Goal: Information Seeking & Learning: Learn about a topic

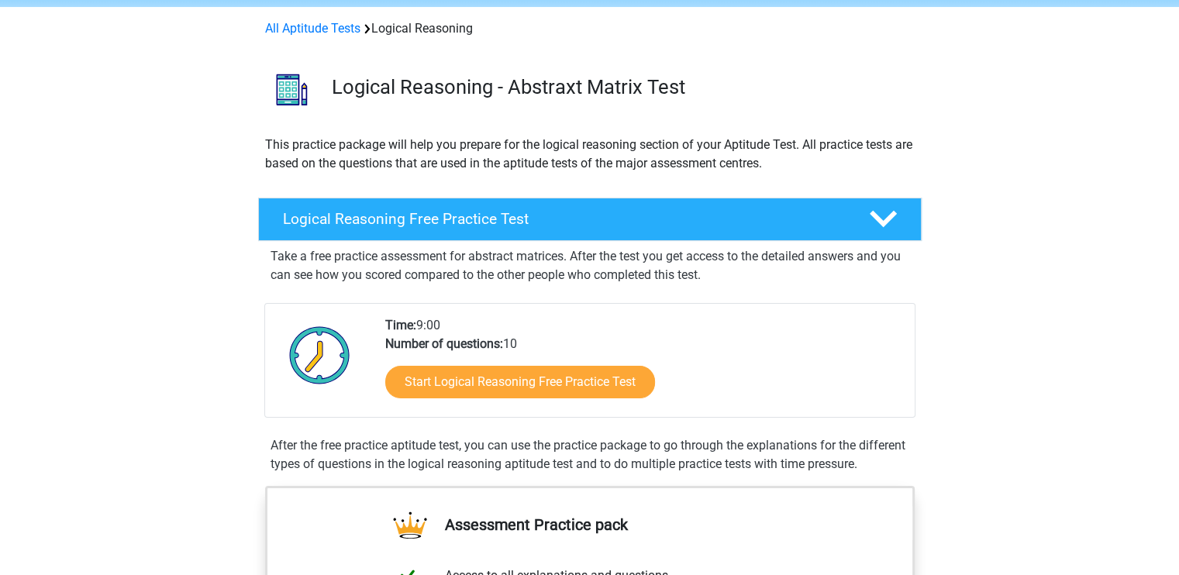
scroll to position [64, 0]
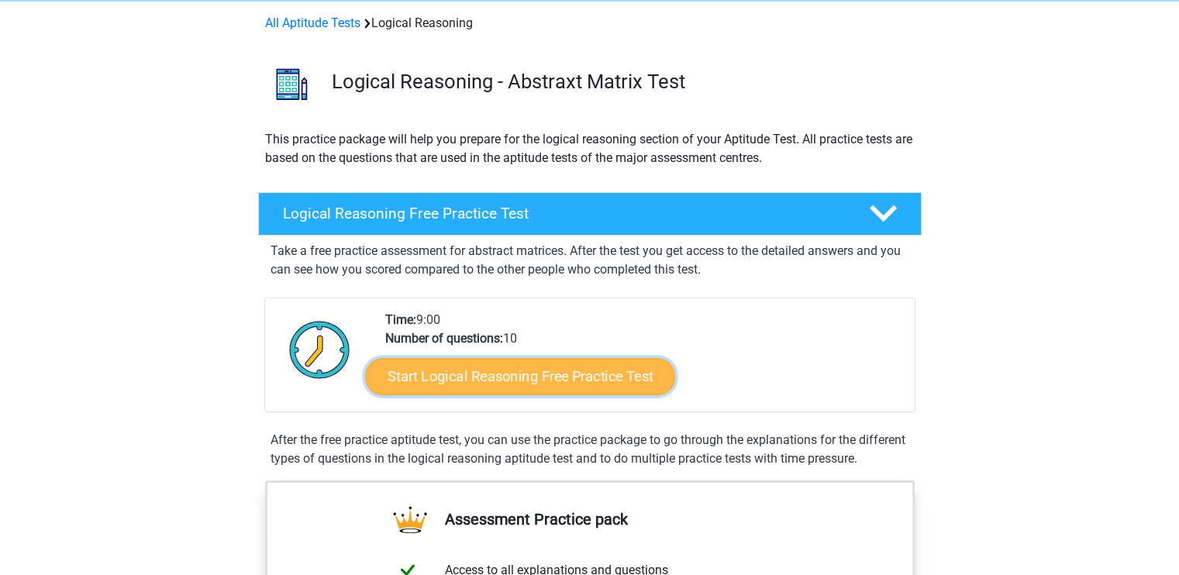
click at [618, 374] on link "Start Logical Reasoning Free Practice Test" at bounding box center [520, 375] width 310 height 37
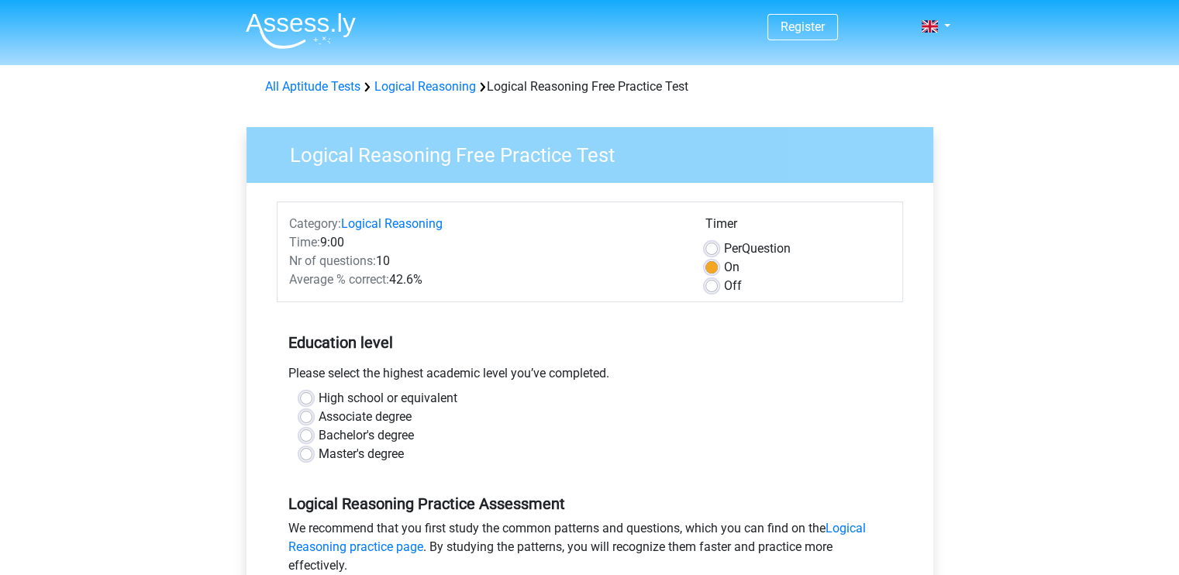
click at [368, 439] on label "Bachelor's degree" at bounding box center [366, 435] width 95 height 19
click at [312, 439] on input "Bachelor's degree" at bounding box center [306, 434] width 12 height 16
radio input "true"
click at [368, 439] on label "Bachelor's degree" at bounding box center [366, 435] width 95 height 19
click at [312, 439] on input "Bachelor's degree" at bounding box center [306, 434] width 12 height 16
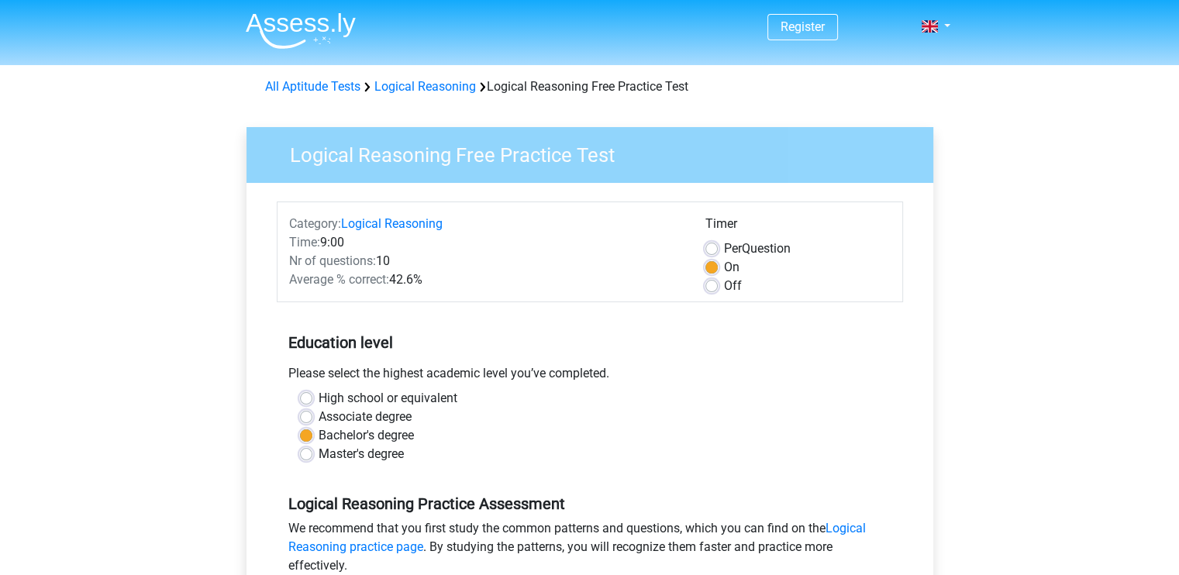
click at [364, 398] on label "High school or equivalent" at bounding box center [388, 398] width 139 height 19
click at [312, 398] on input "High school or equivalent" at bounding box center [306, 397] width 12 height 16
radio input "true"
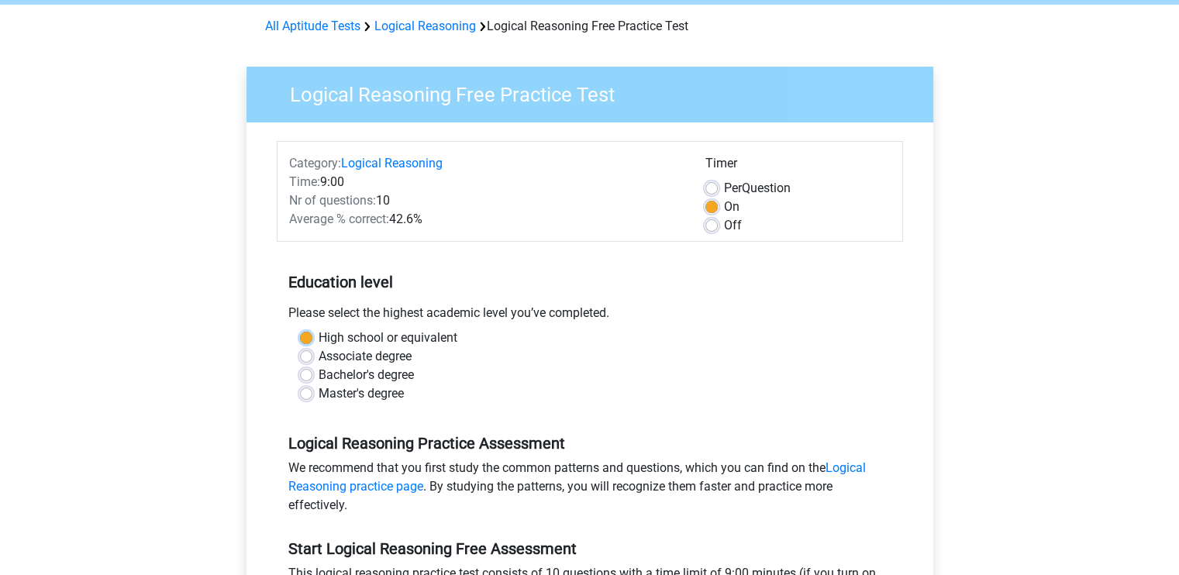
scroll to position [65, 0]
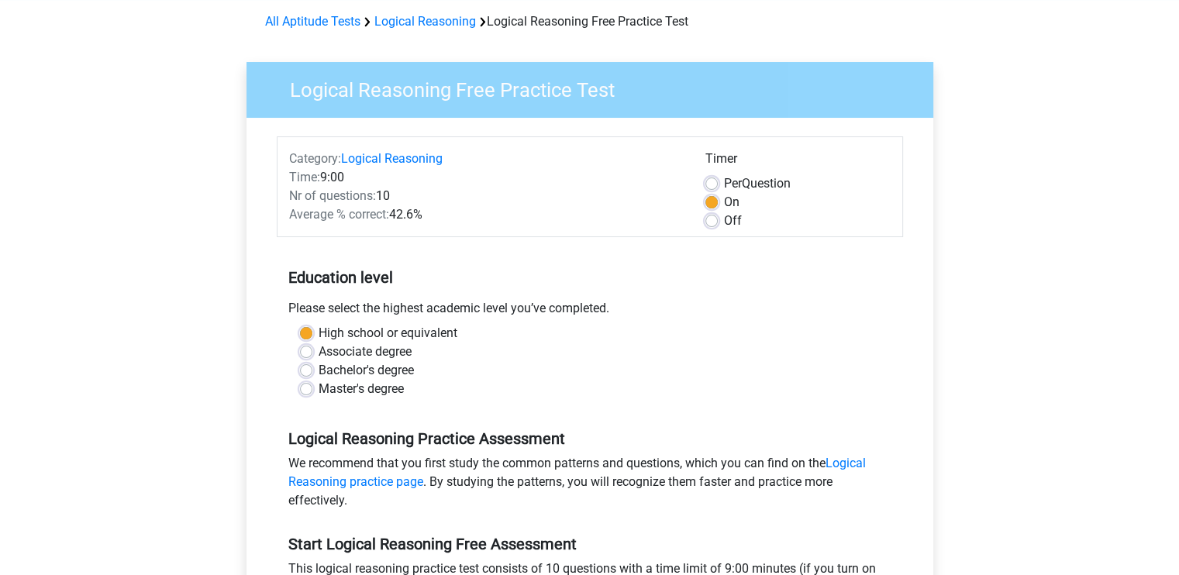
click at [408, 367] on label "Bachelor's degree" at bounding box center [366, 370] width 95 height 19
click at [312, 367] on input "Bachelor's degree" at bounding box center [306, 369] width 12 height 16
radio input "true"
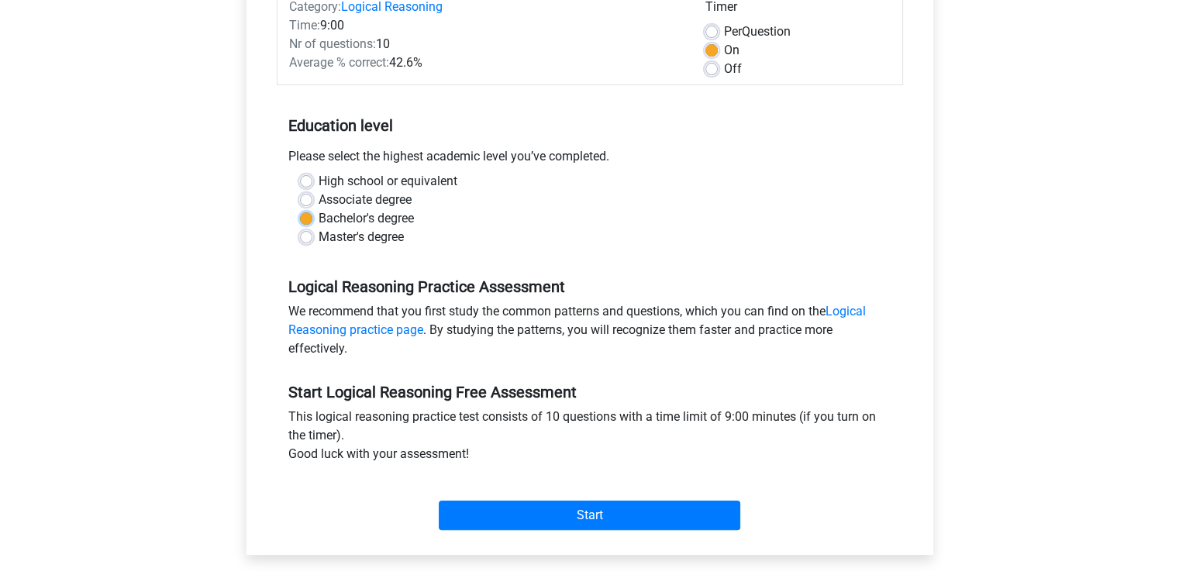
scroll to position [219, 0]
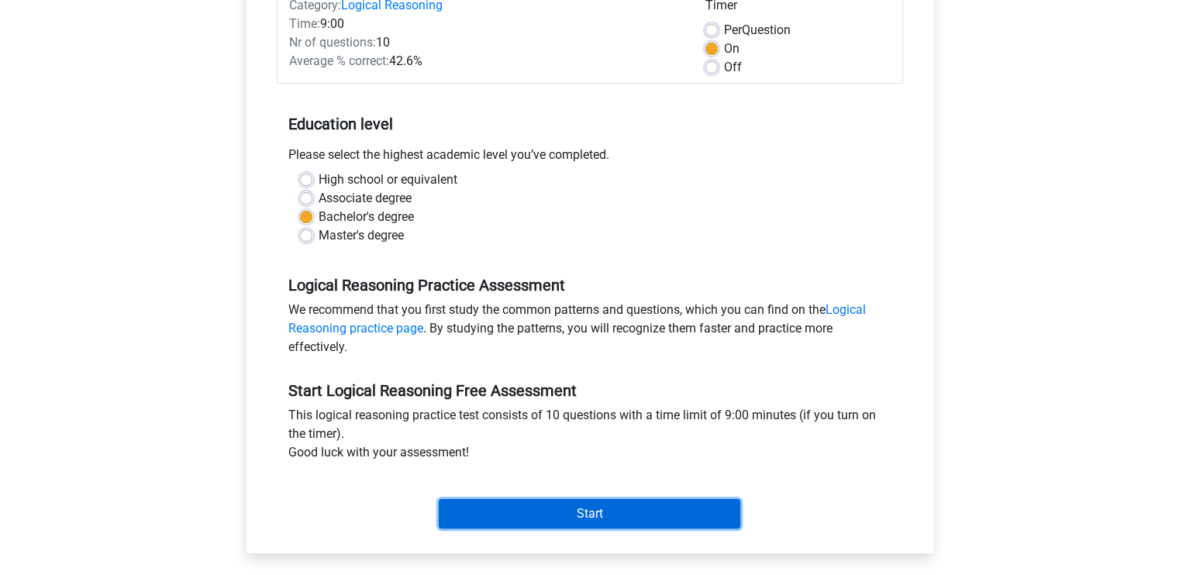
click at [567, 517] on input "Start" at bounding box center [589, 513] width 301 height 29
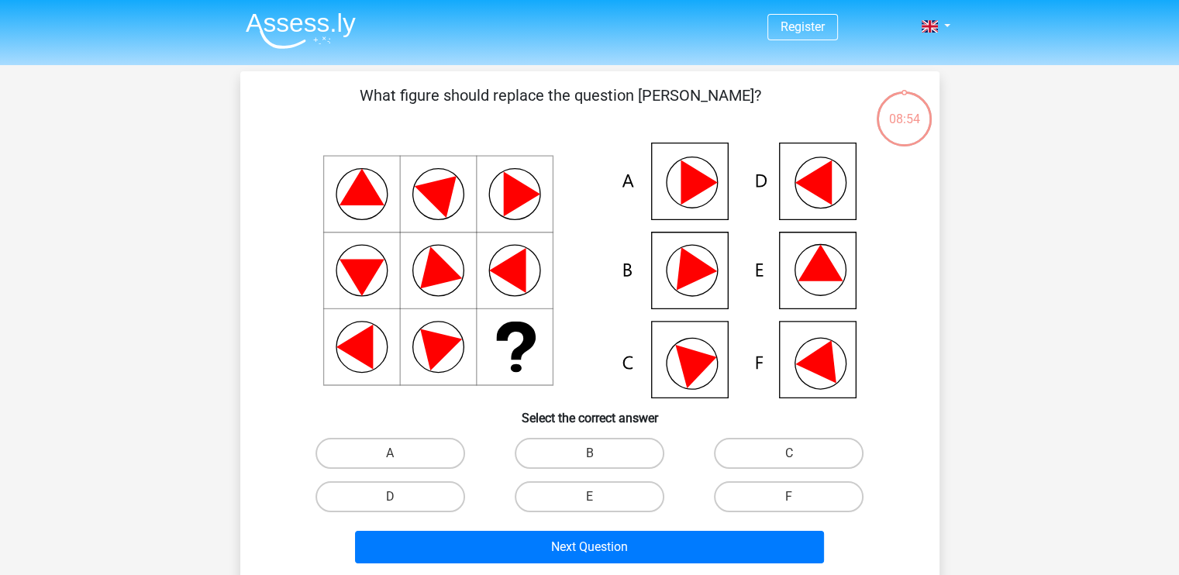
drag, startPoint x: 471, startPoint y: 222, endPoint x: 474, endPoint y: 170, distance: 52.8
click at [474, 170] on icon at bounding box center [589, 271] width 625 height 256
click at [620, 501] on label "E" at bounding box center [590, 496] width 150 height 31
click at [599, 501] on input "E" at bounding box center [594, 502] width 10 height 10
radio input "true"
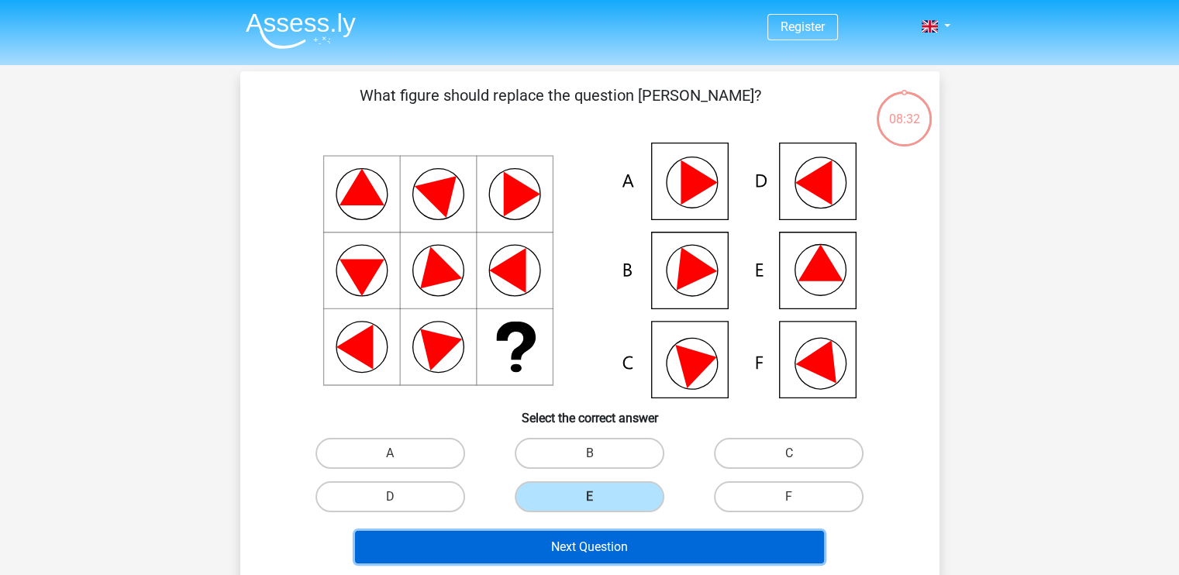
click at [620, 539] on button "Next Question" at bounding box center [589, 547] width 469 height 33
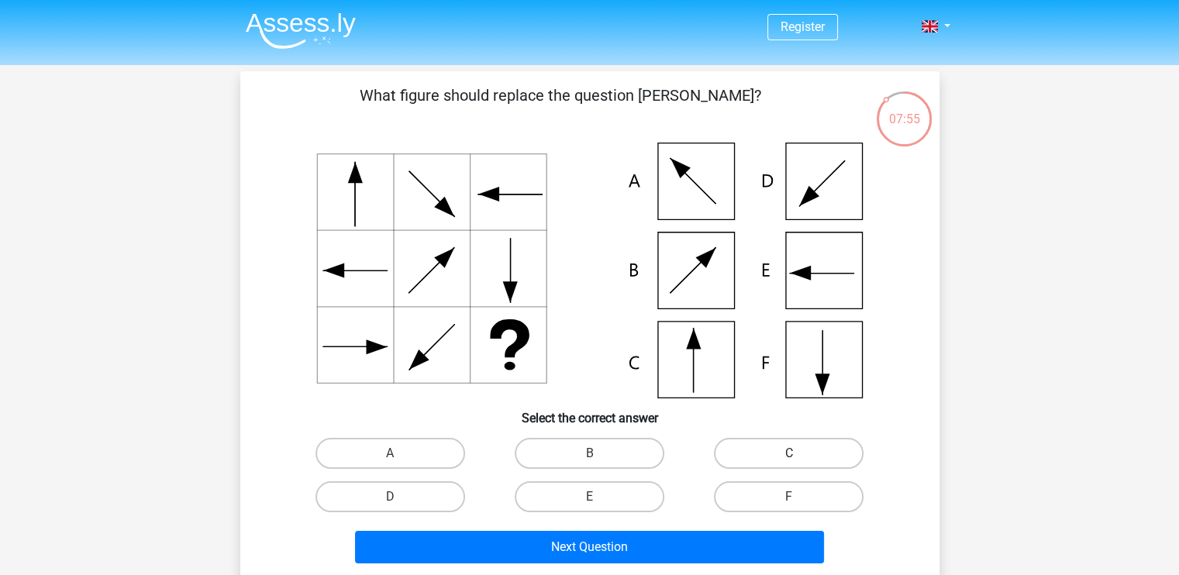
click at [787, 452] on label "C" at bounding box center [789, 453] width 150 height 31
click at [789, 453] on input "C" at bounding box center [794, 458] width 10 height 10
radio input "true"
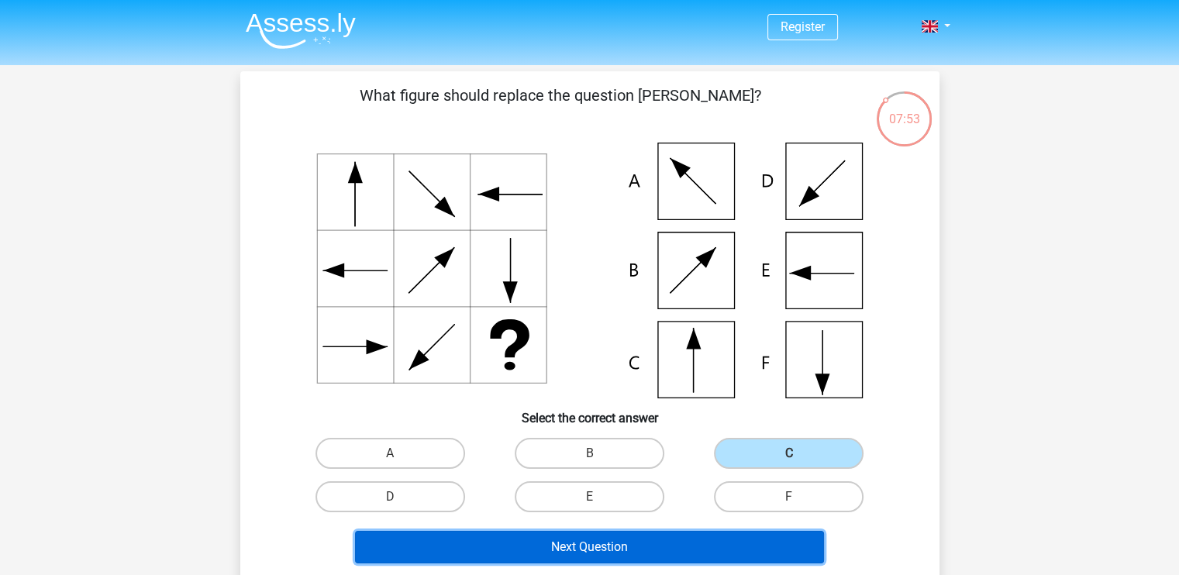
click at [697, 550] on button "Next Question" at bounding box center [589, 547] width 469 height 33
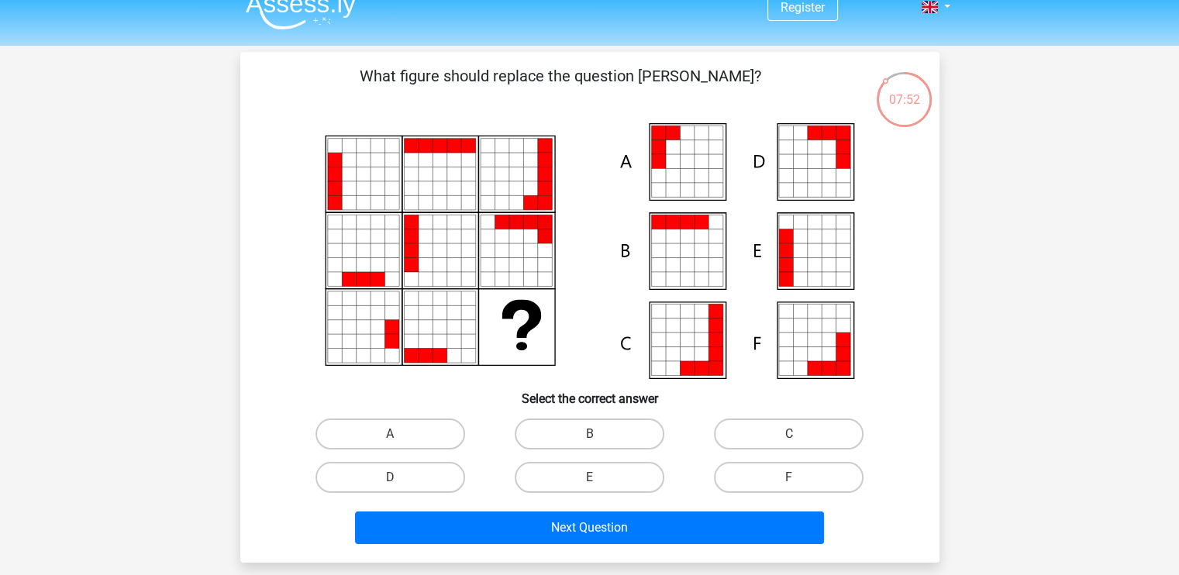
scroll to position [19, 0]
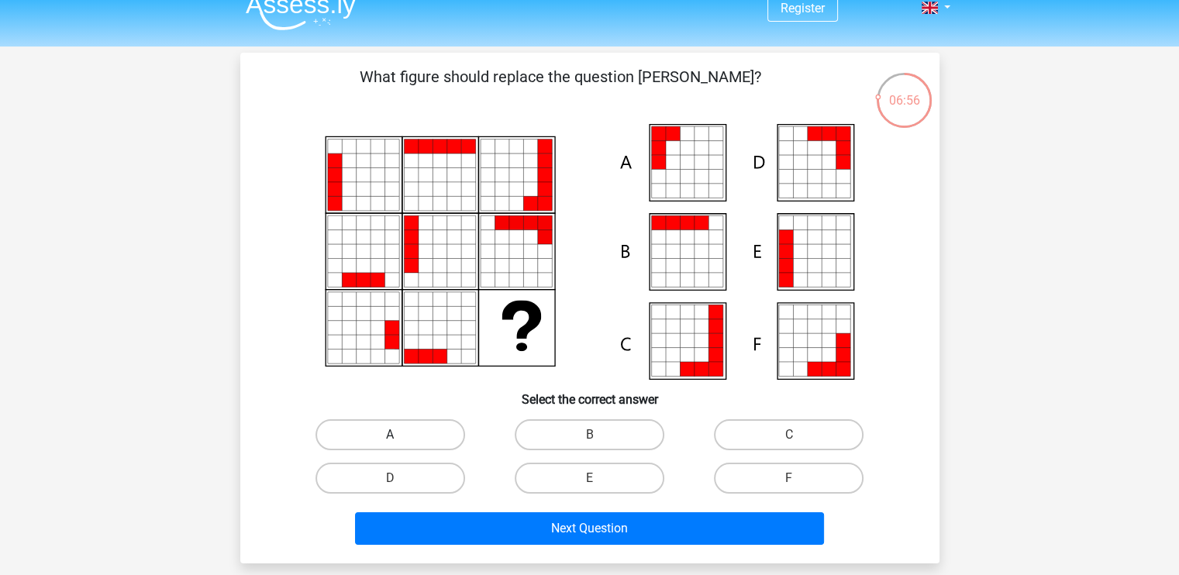
click at [440, 428] on label "A" at bounding box center [390, 434] width 150 height 31
click at [400, 435] on input "A" at bounding box center [395, 440] width 10 height 10
radio input "true"
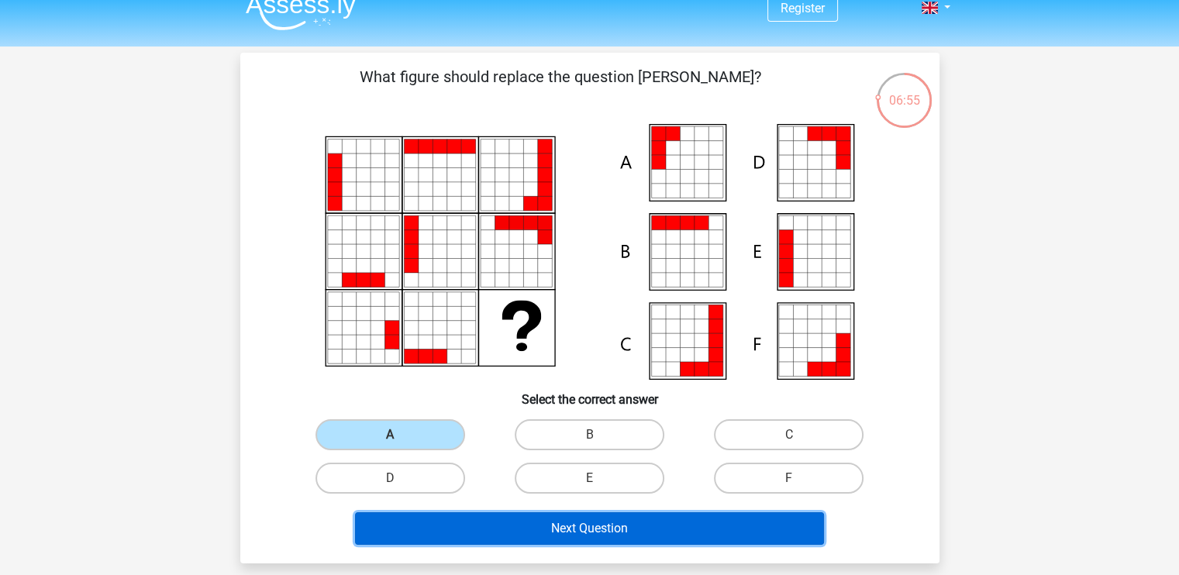
click at [474, 533] on button "Next Question" at bounding box center [589, 528] width 469 height 33
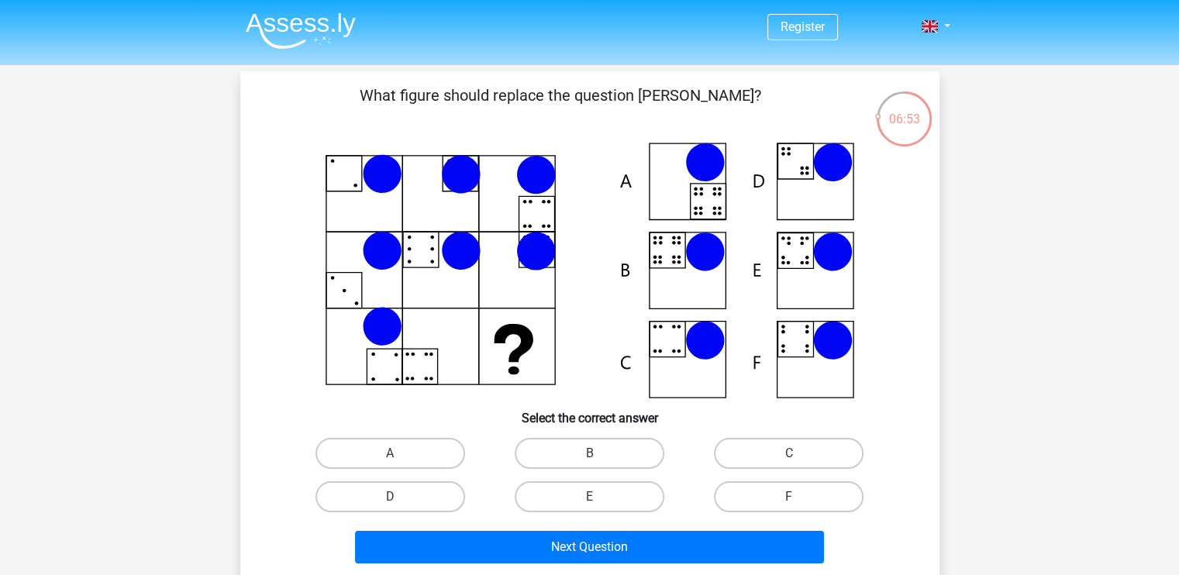
scroll to position [0, 0]
click at [574, 491] on label "E" at bounding box center [590, 496] width 150 height 31
click at [589, 497] on input "E" at bounding box center [594, 502] width 10 height 10
radio input "true"
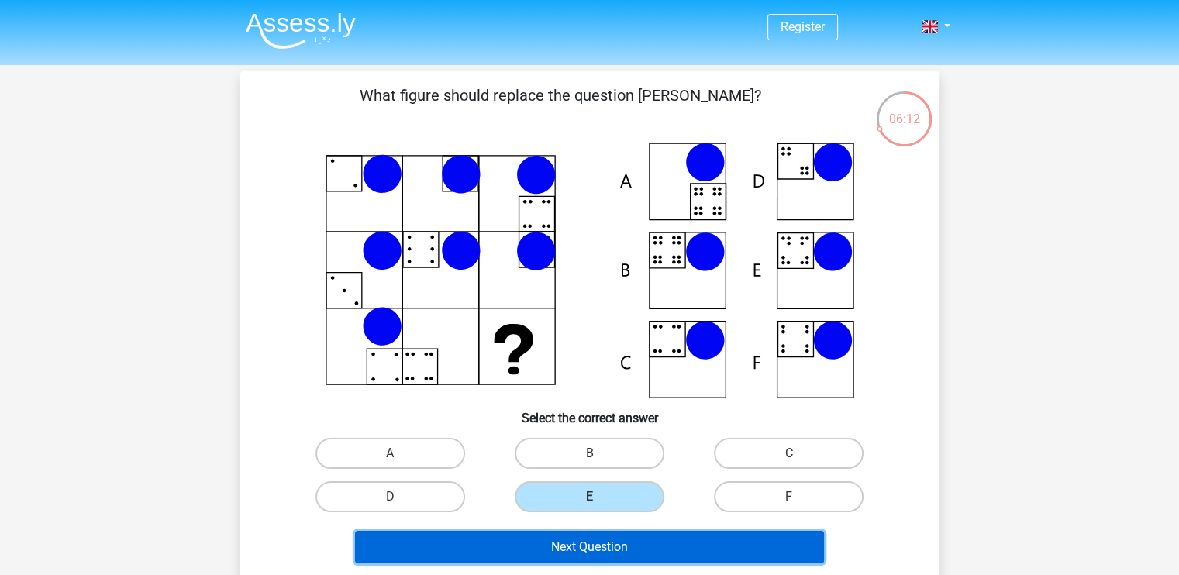
click at [586, 539] on button "Next Question" at bounding box center [589, 547] width 469 height 33
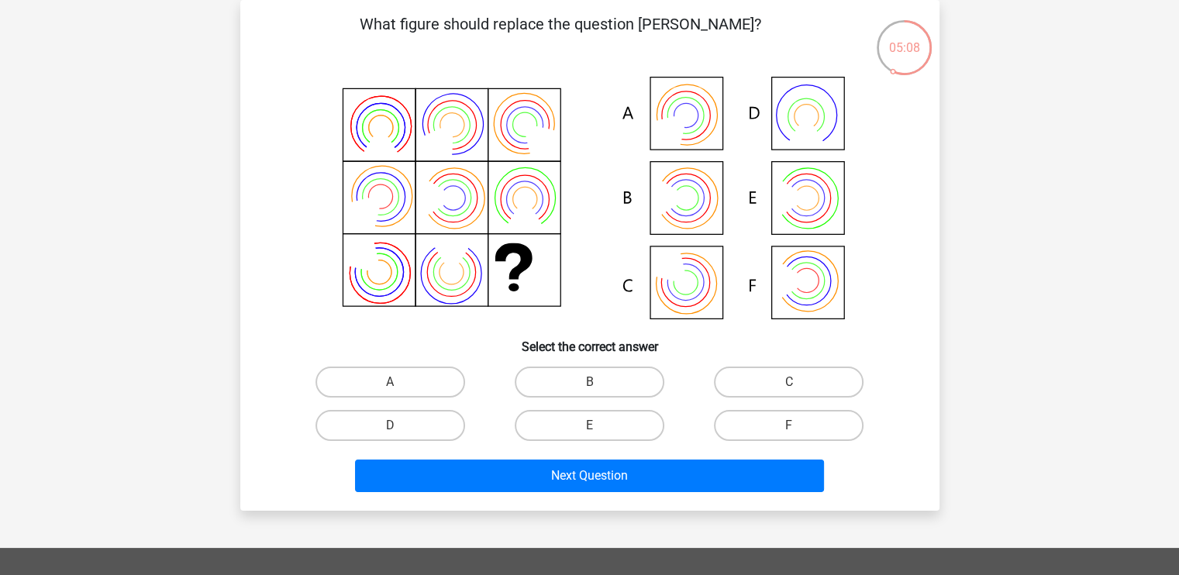
scroll to position [71, 0]
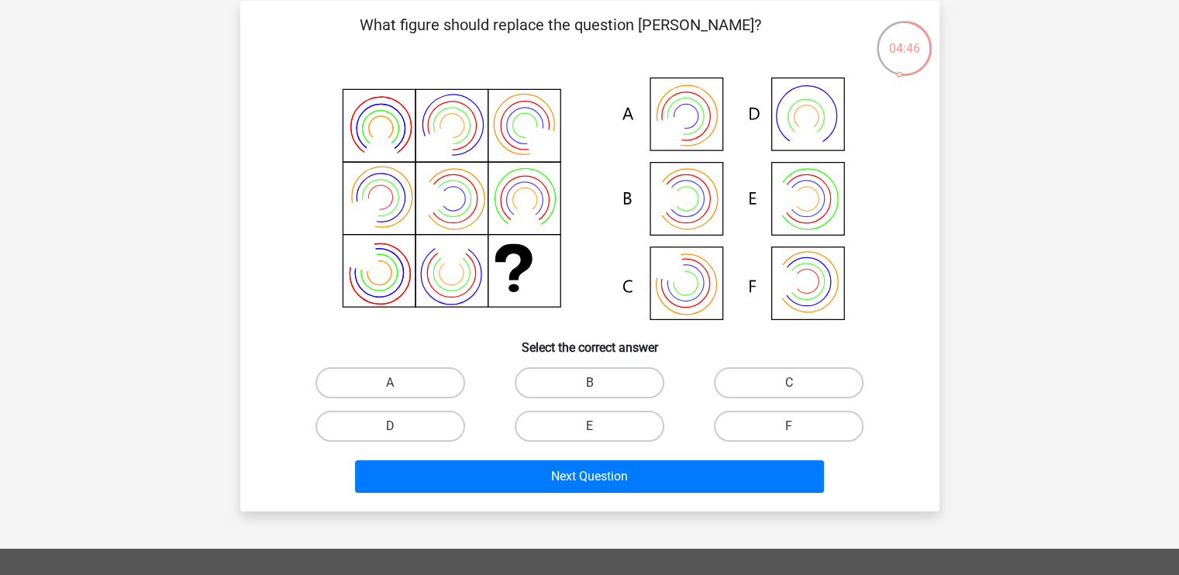
click at [513, 198] on icon at bounding box center [589, 200] width 625 height 256
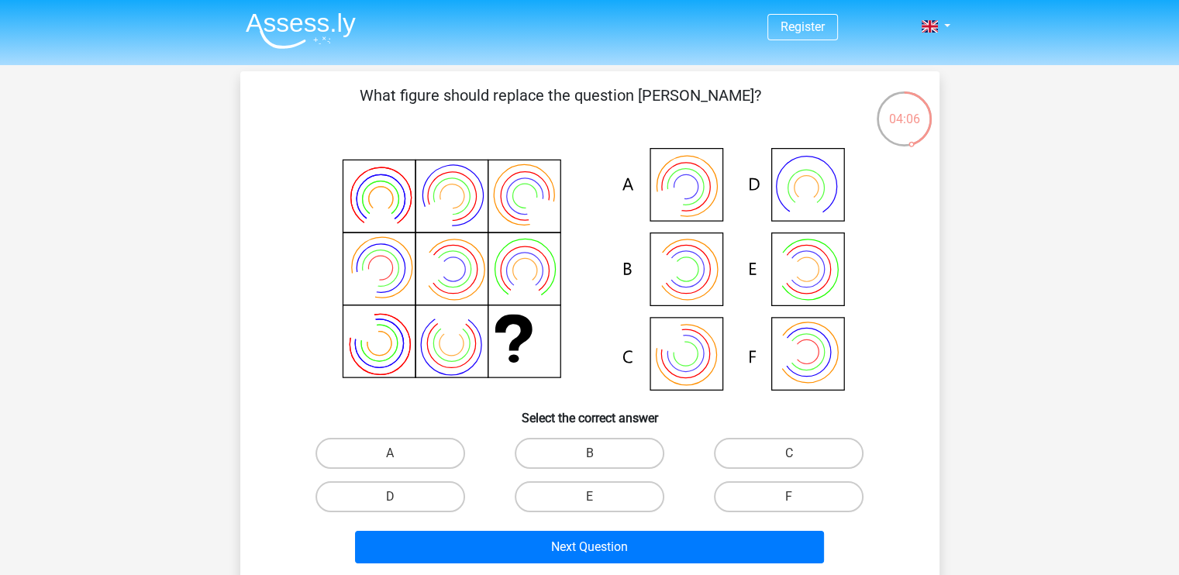
scroll to position [2, 0]
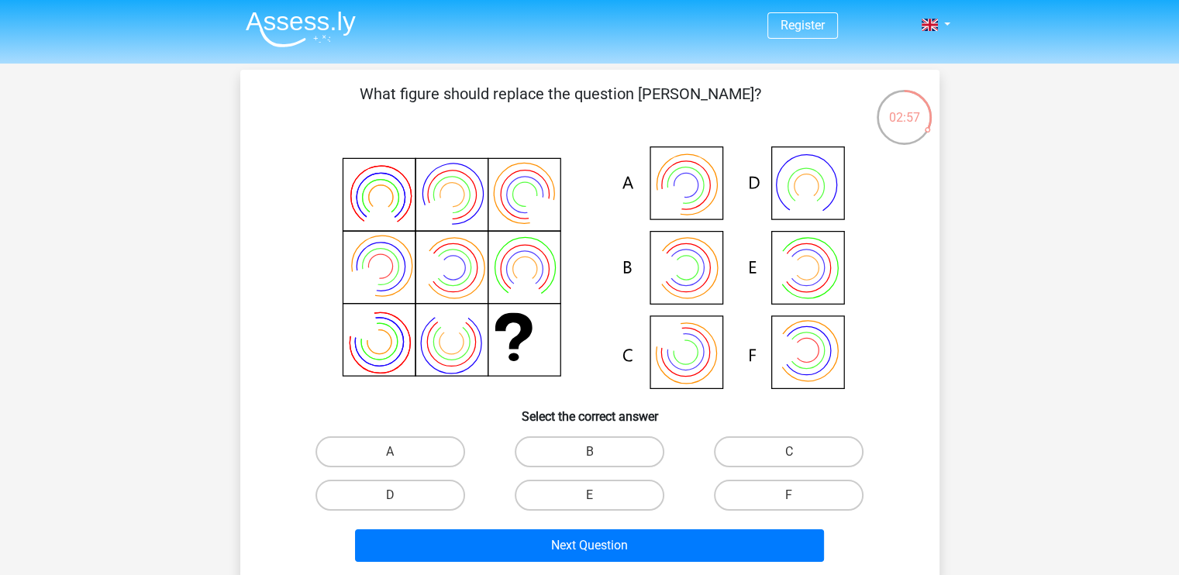
click at [381, 190] on icon at bounding box center [589, 269] width 625 height 256
click at [387, 184] on icon at bounding box center [589, 269] width 625 height 256
click at [605, 449] on label "B" at bounding box center [590, 451] width 150 height 31
click at [599, 452] on input "B" at bounding box center [594, 457] width 10 height 10
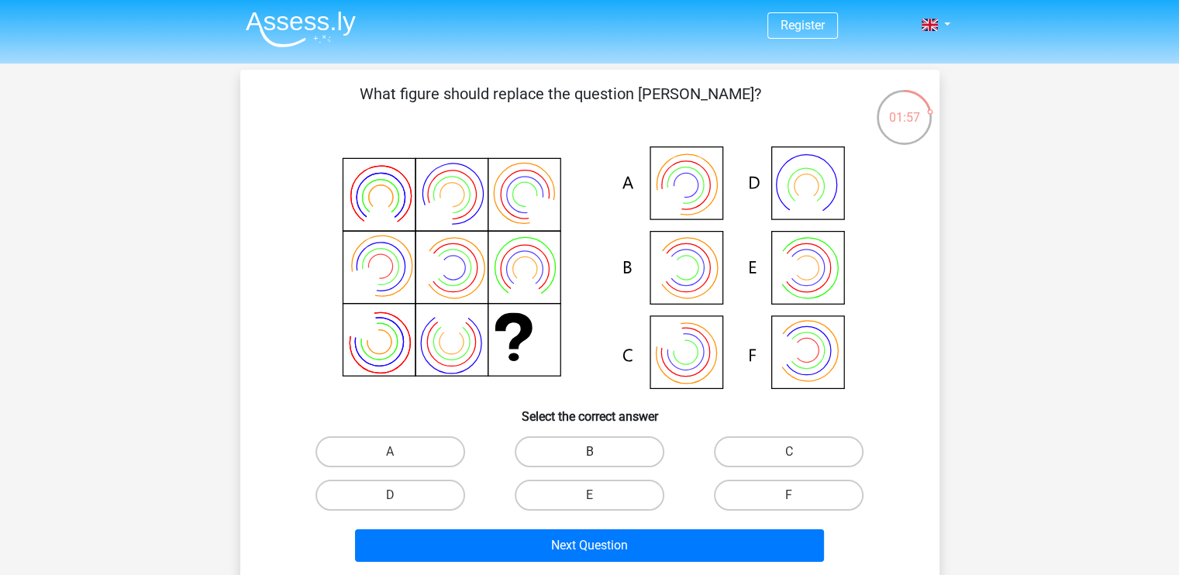
radio input "true"
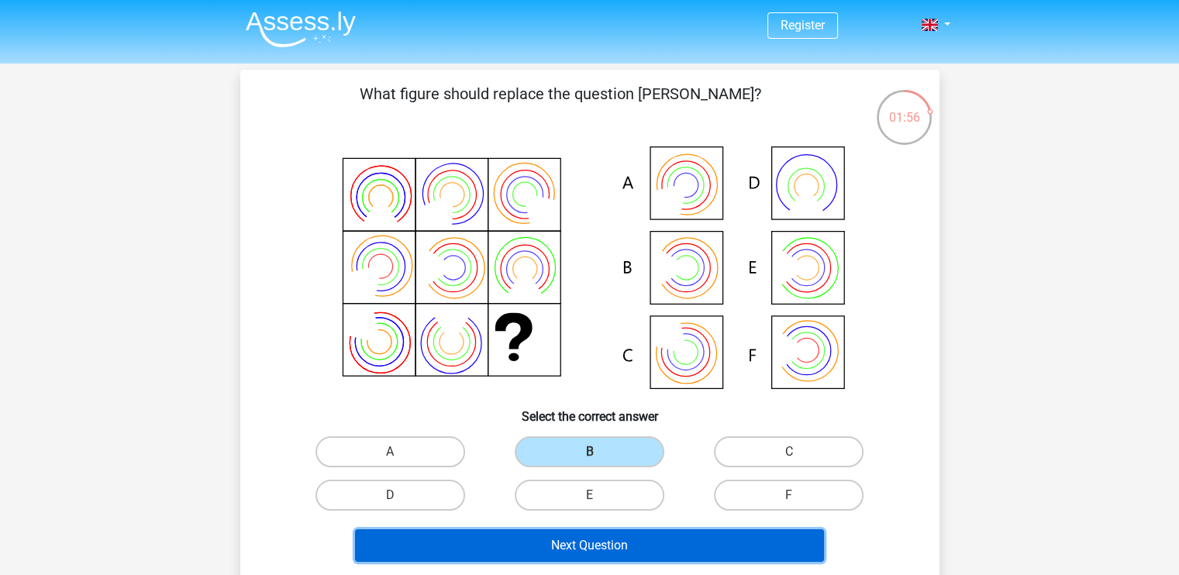
click at [608, 532] on button "Next Question" at bounding box center [589, 545] width 469 height 33
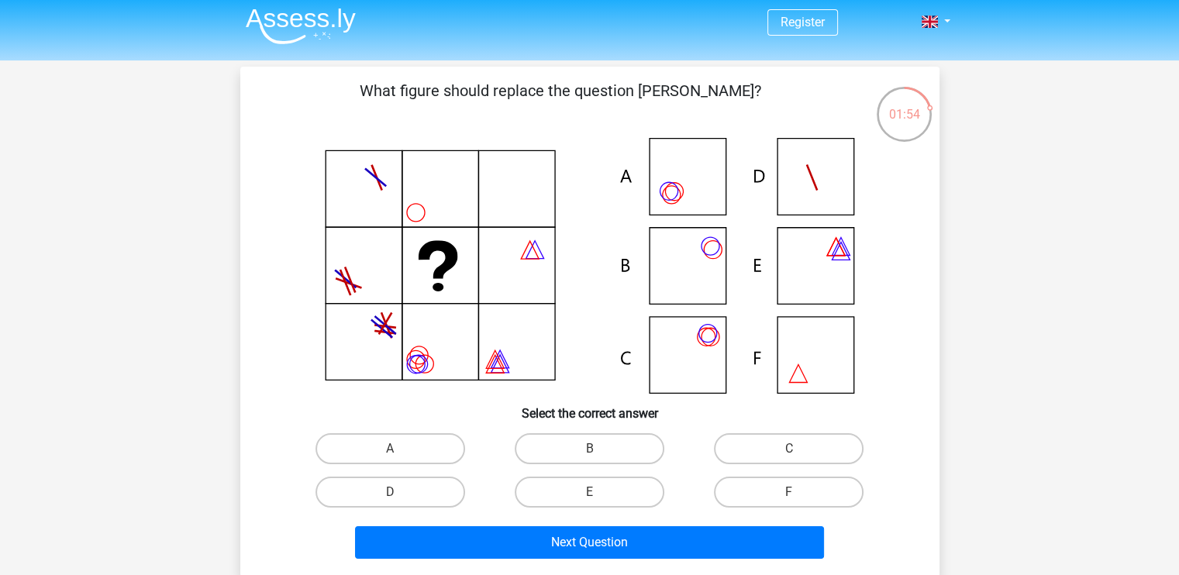
scroll to position [0, 0]
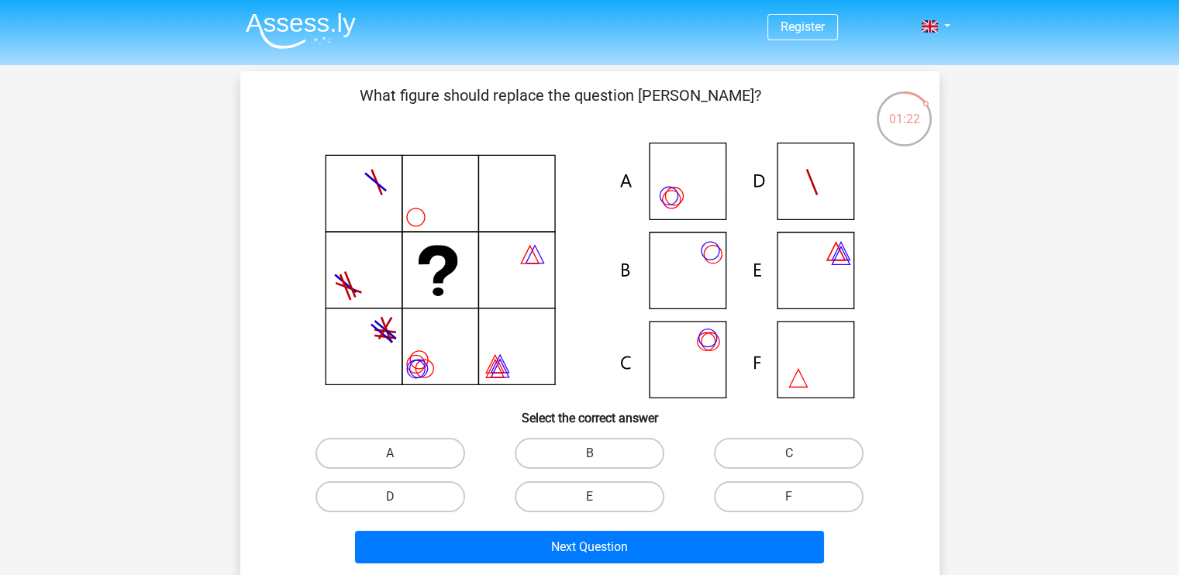
click at [501, 374] on icon at bounding box center [495, 369] width 18 height 18
click at [485, 349] on icon at bounding box center [589, 271] width 625 height 256
click at [431, 224] on icon at bounding box center [589, 271] width 625 height 256
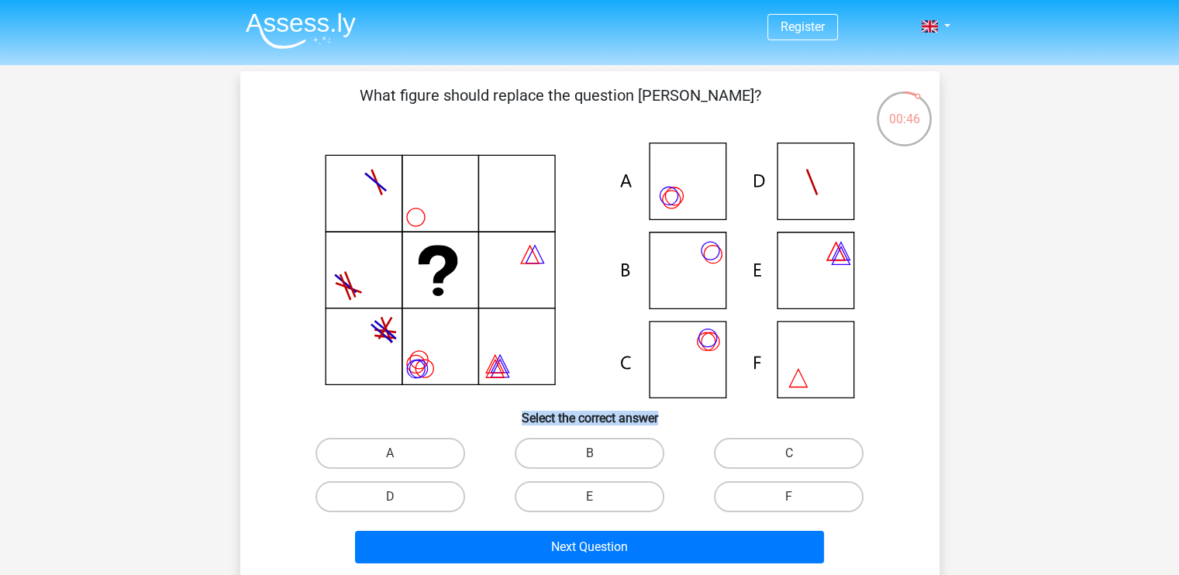
click at [431, 224] on icon at bounding box center [589, 271] width 625 height 256
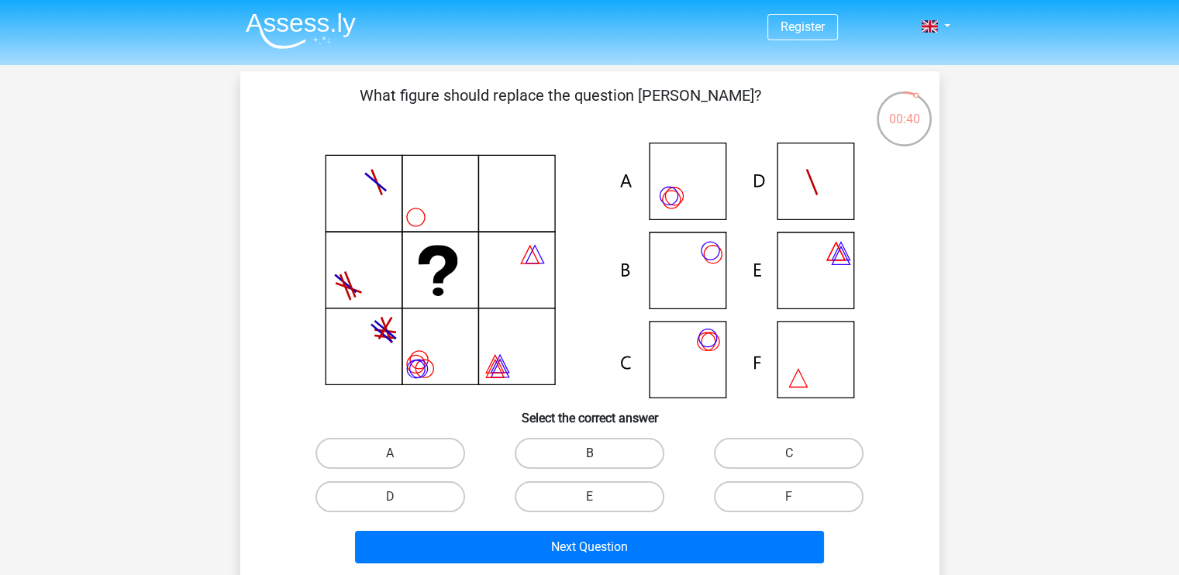
click at [599, 446] on label "B" at bounding box center [590, 453] width 150 height 31
click at [599, 453] on input "B" at bounding box center [594, 458] width 10 height 10
radio input "true"
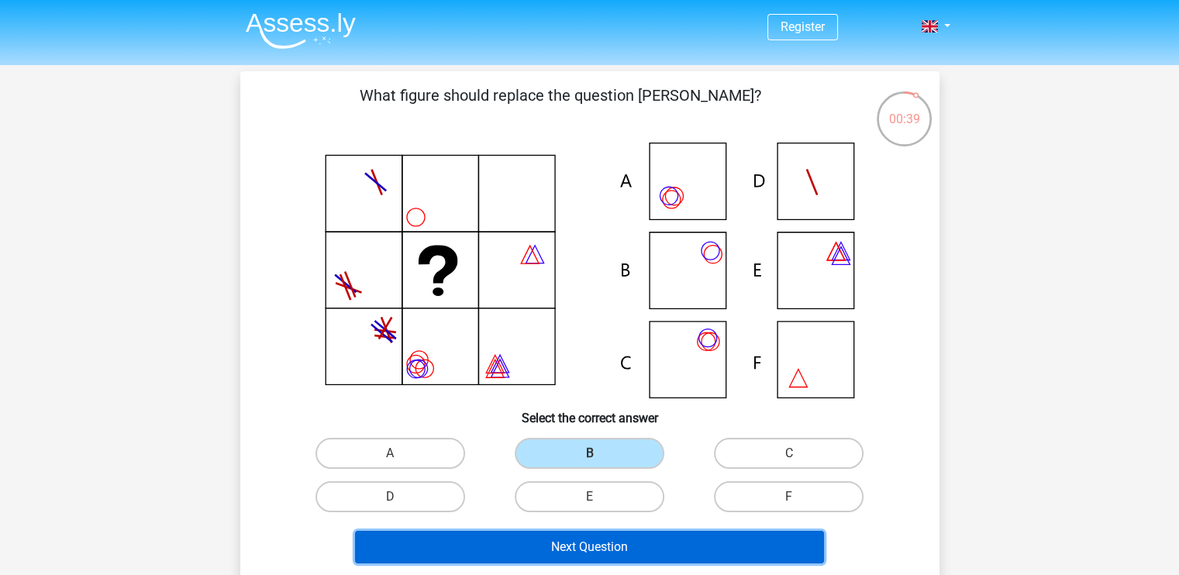
click at [609, 551] on button "Next Question" at bounding box center [589, 547] width 469 height 33
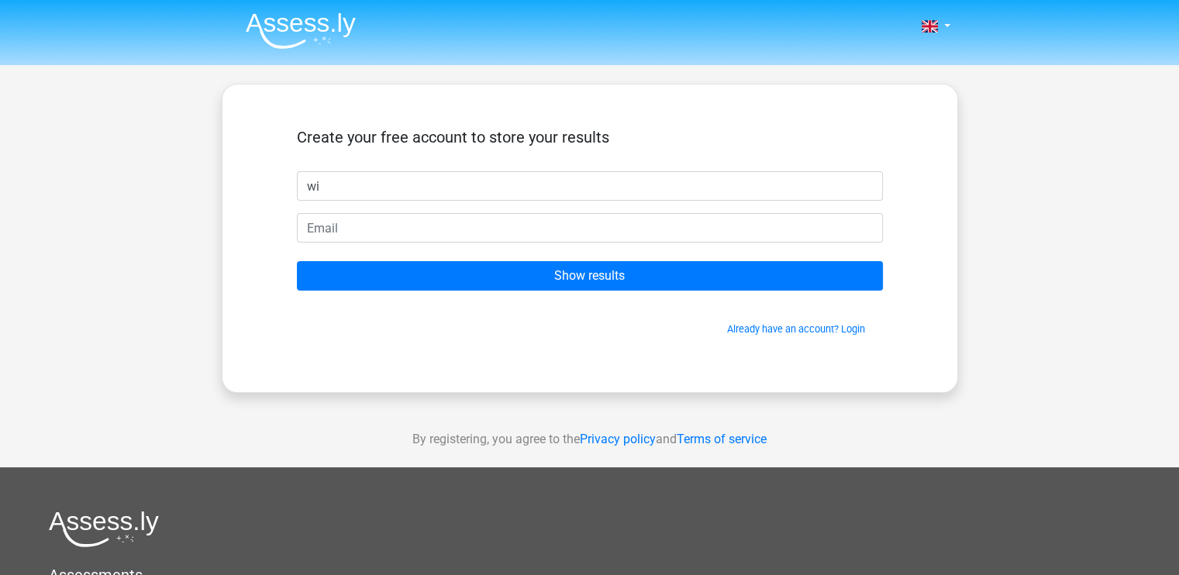
type input "w"
type input "[PERSON_NAME]"
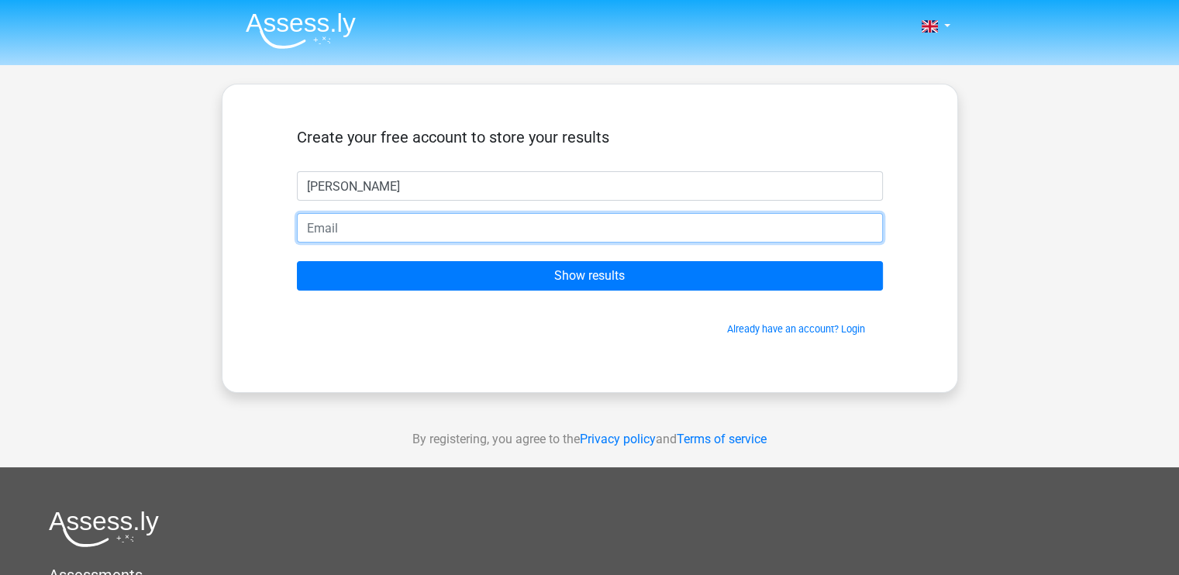
click at [329, 235] on input "email" at bounding box center [590, 227] width 586 height 29
type input "[EMAIL_ADDRESS][DOMAIN_NAME]"
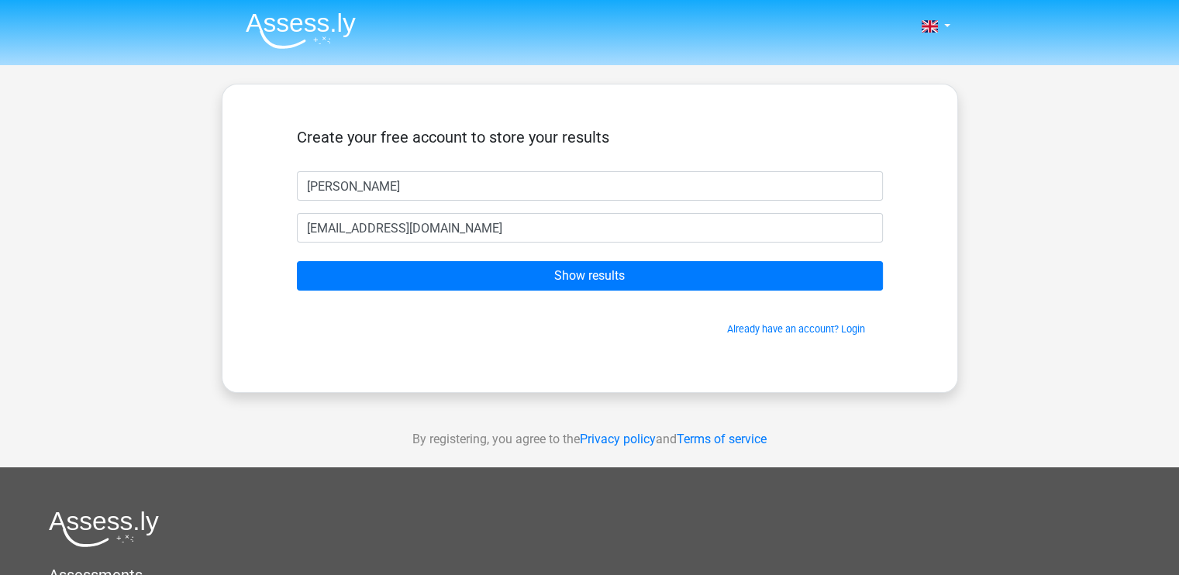
click at [431, 295] on form "Create your free account to store your results [PERSON_NAME] [EMAIL_ADDRESS][DO…" at bounding box center [590, 232] width 586 height 208
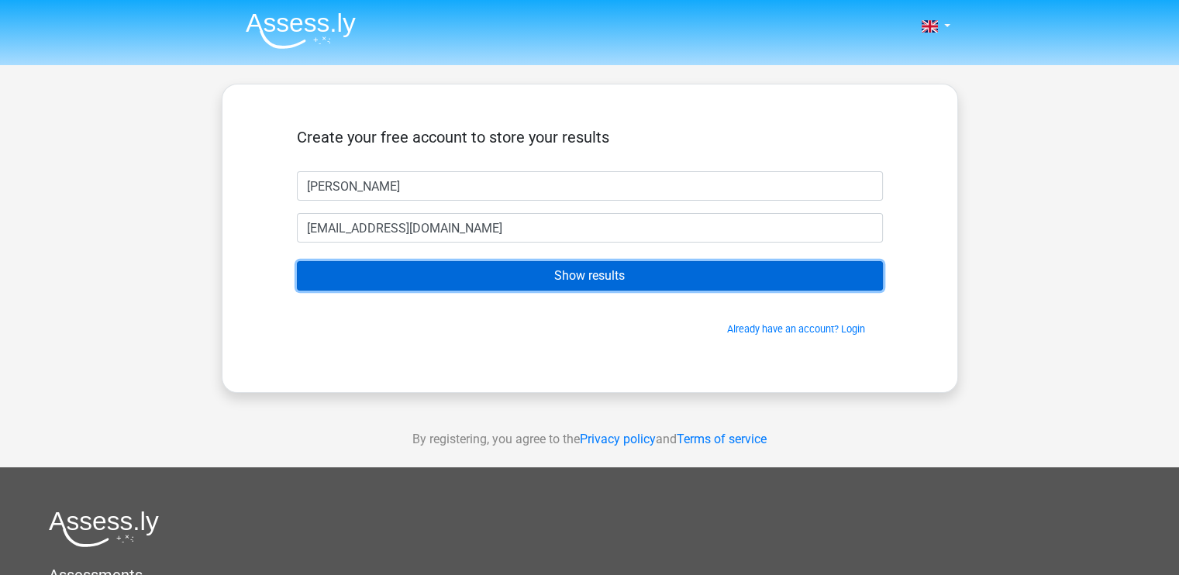
click at [456, 278] on input "Show results" at bounding box center [590, 275] width 586 height 29
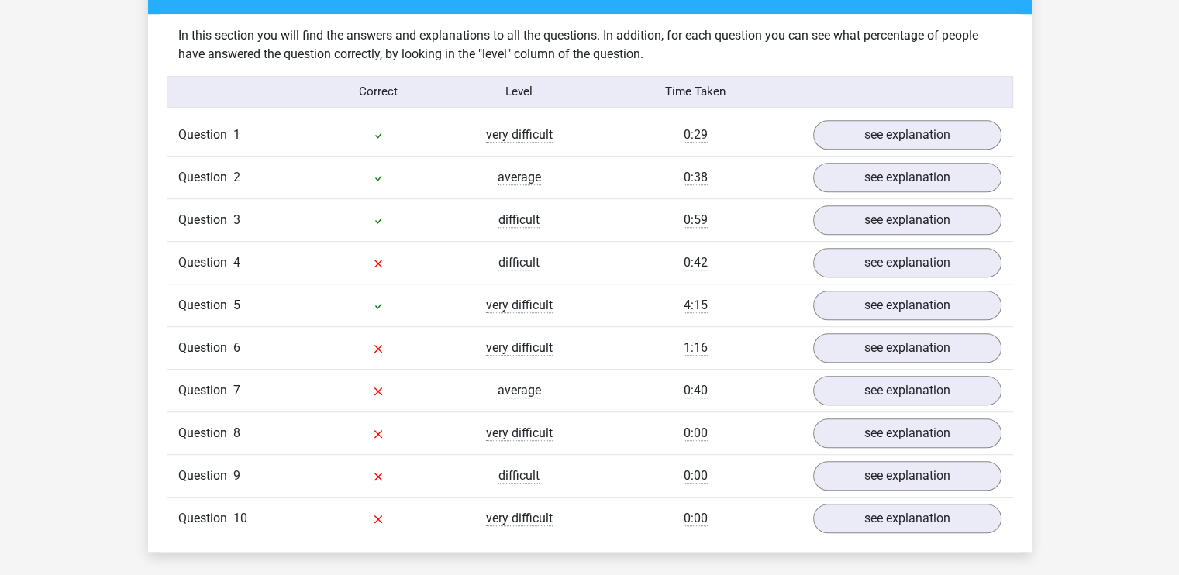
scroll to position [1190, 0]
click at [841, 142] on link "see explanation" at bounding box center [906, 135] width 216 height 34
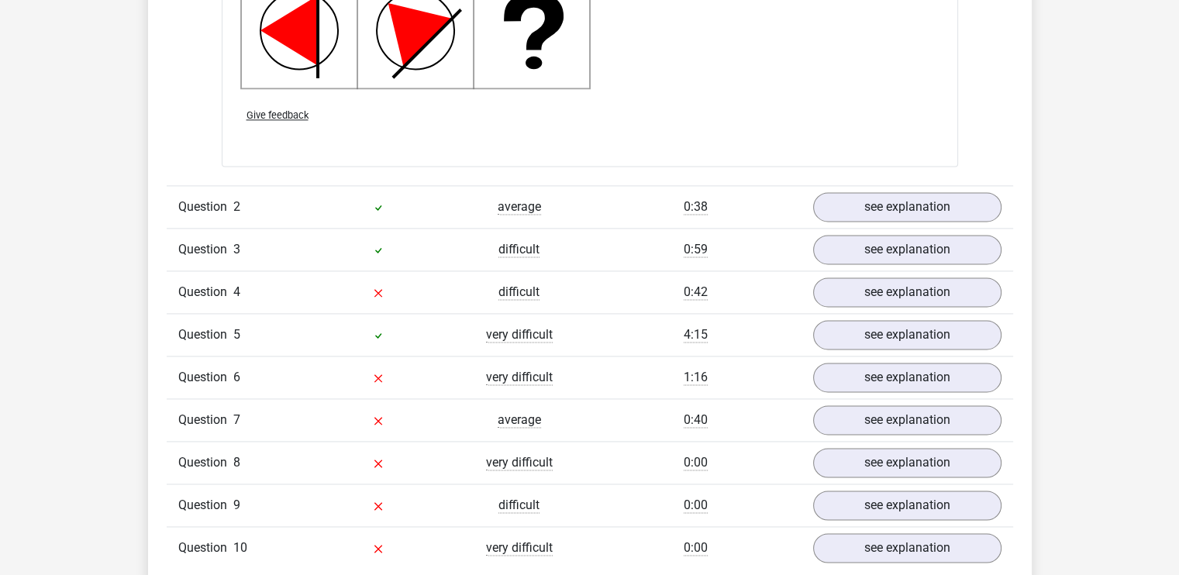
scroll to position [2182, 0]
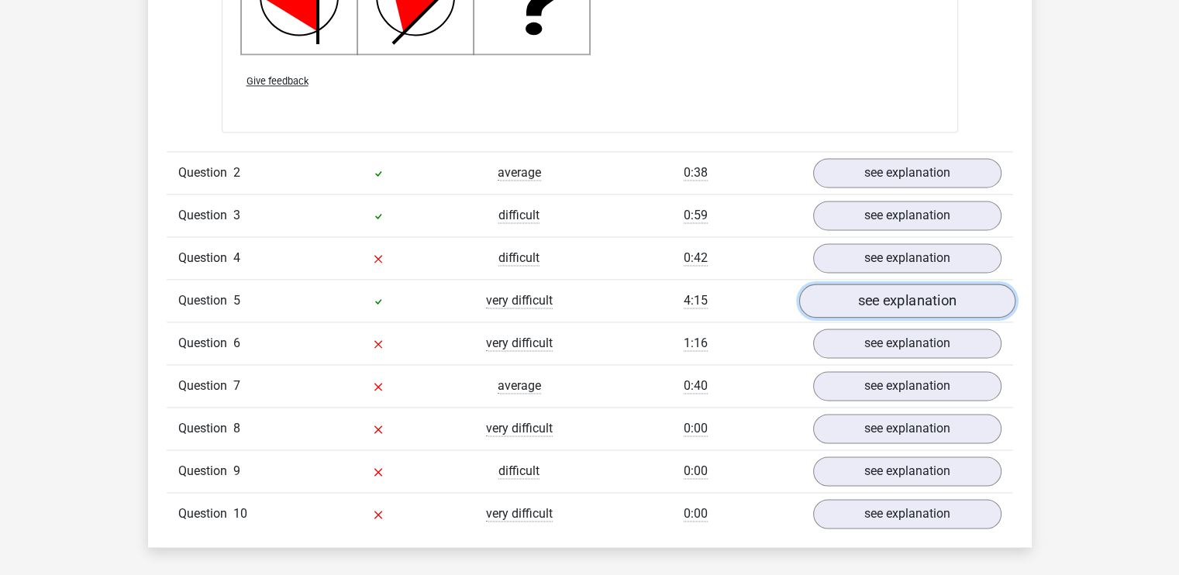
click at [863, 306] on link "see explanation" at bounding box center [906, 301] width 216 height 34
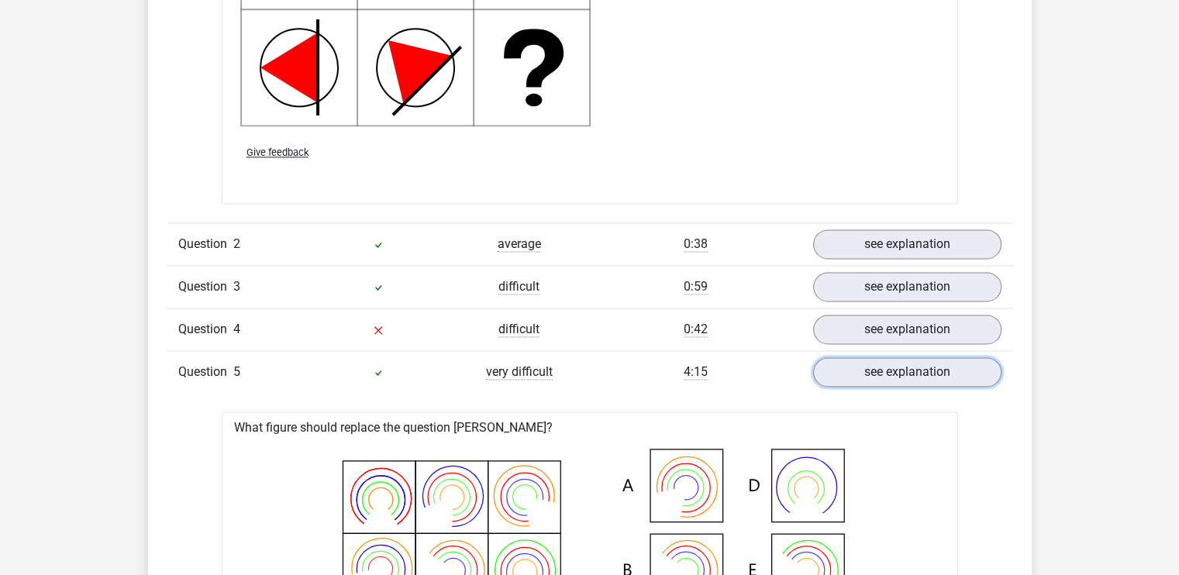
scroll to position [2018, 0]
